Goal: Task Accomplishment & Management: Use online tool/utility

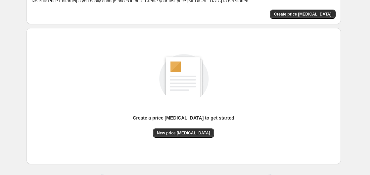
scroll to position [72, 0]
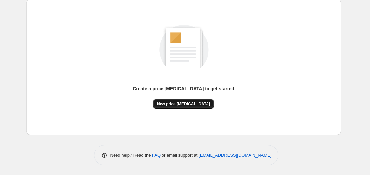
click at [185, 104] on span "New price [MEDICAL_DATA]" at bounding box center [183, 104] width 53 height 5
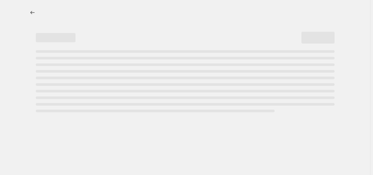
select select "percentage"
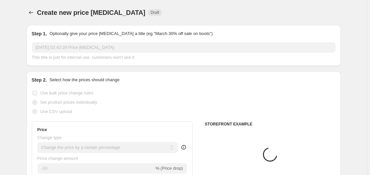
scroll to position [101, 0]
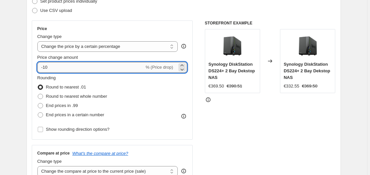
click at [75, 71] on input "-10" at bounding box center [90, 67] width 107 height 11
type input "-1"
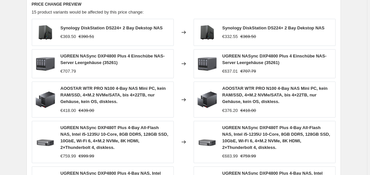
scroll to position [522, 0]
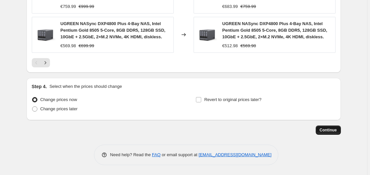
type input "-35"
click at [324, 129] on span "Continue" at bounding box center [328, 130] width 17 height 5
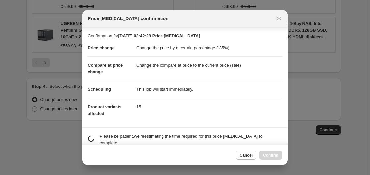
scroll to position [45, 0]
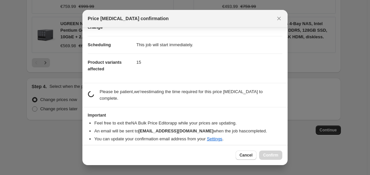
click at [98, 90] on div "estimating job duration... Please be patient, we're estimating the time require…" at bounding box center [185, 95] width 195 height 13
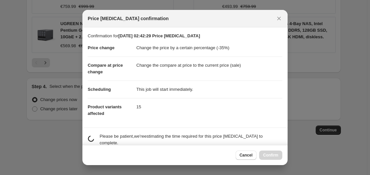
click at [251, 160] on div "Cancel Confirm" at bounding box center [184, 155] width 205 height 20
click at [248, 151] on button "Cancel" at bounding box center [246, 155] width 21 height 9
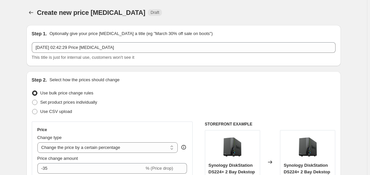
scroll to position [522, 0]
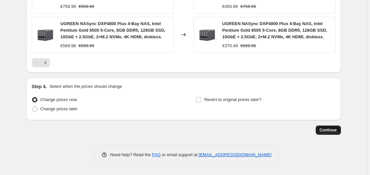
click at [329, 133] on span "Continue" at bounding box center [328, 130] width 17 height 5
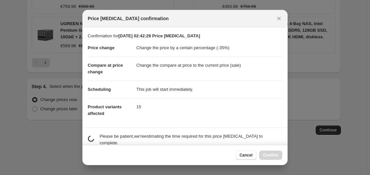
drag, startPoint x: 248, startPoint y: 156, endPoint x: 274, endPoint y: 157, distance: 25.5
click at [249, 156] on span "Cancel" at bounding box center [246, 155] width 13 height 5
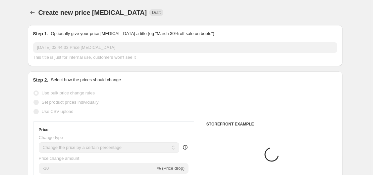
select select "percentage"
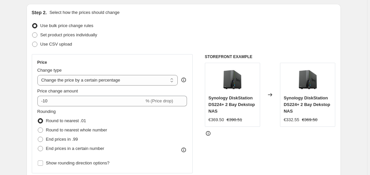
scroll to position [135, 0]
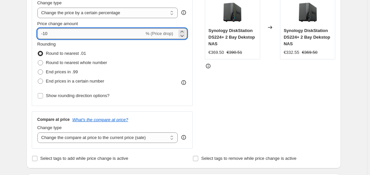
click at [72, 29] on input "-10" at bounding box center [90, 33] width 107 height 11
click at [71, 37] on input "-10" at bounding box center [90, 33] width 107 height 11
type input "-1"
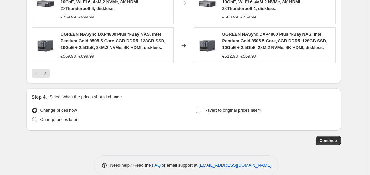
scroll to position [522, 0]
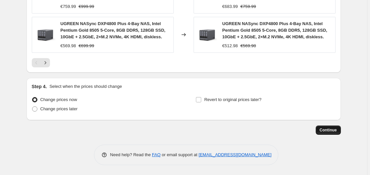
type input "-35"
click at [328, 130] on span "Continue" at bounding box center [328, 130] width 17 height 5
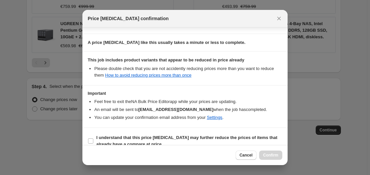
scroll to position [105, 0]
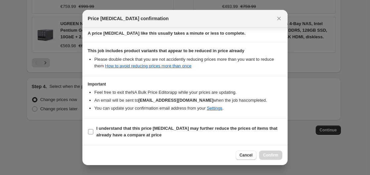
drag, startPoint x: 123, startPoint y: 136, endPoint x: 139, endPoint y: 136, distance: 15.9
click at [124, 136] on b "I understand that this price change job may further reduce the prices of items …" at bounding box center [186, 132] width 181 height 12
click at [205, 135] on span "I understand that this price change job may further reduce the prices of items …" at bounding box center [189, 131] width 186 height 13
click at [93, 135] on input "I understand that this price change job may further reduce the prices of items …" at bounding box center [90, 131] width 5 height 5
checkbox input "true"
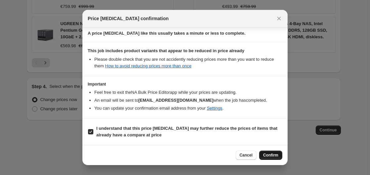
click at [273, 153] on button "Confirm" at bounding box center [270, 155] width 23 height 9
